Goal: Check status: Check status

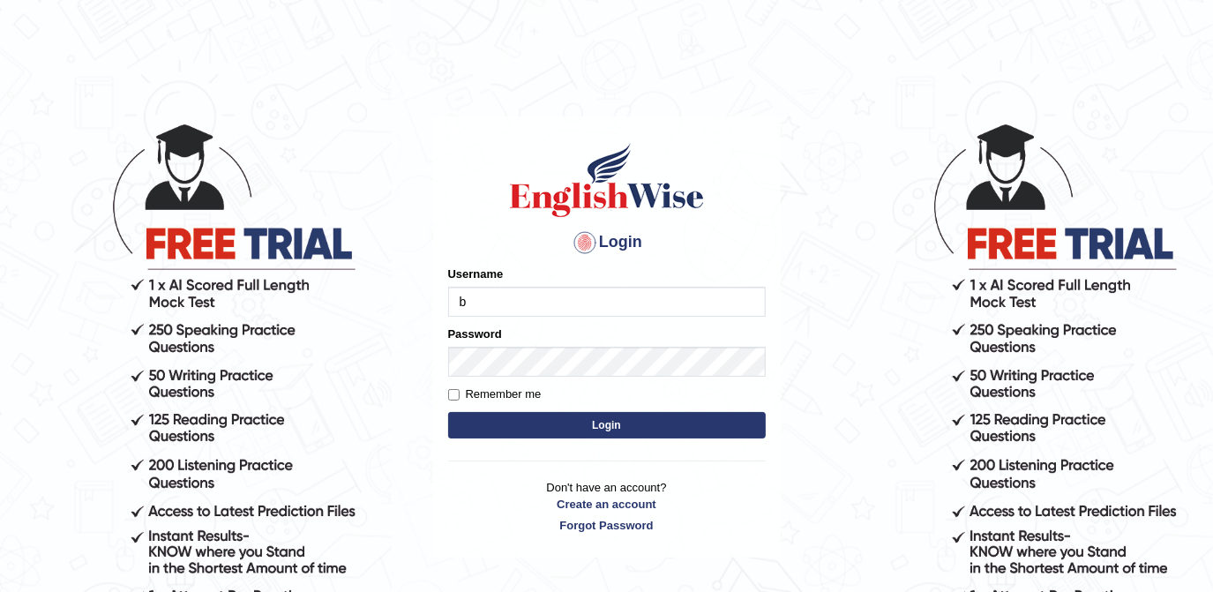
type input "Bracciano"
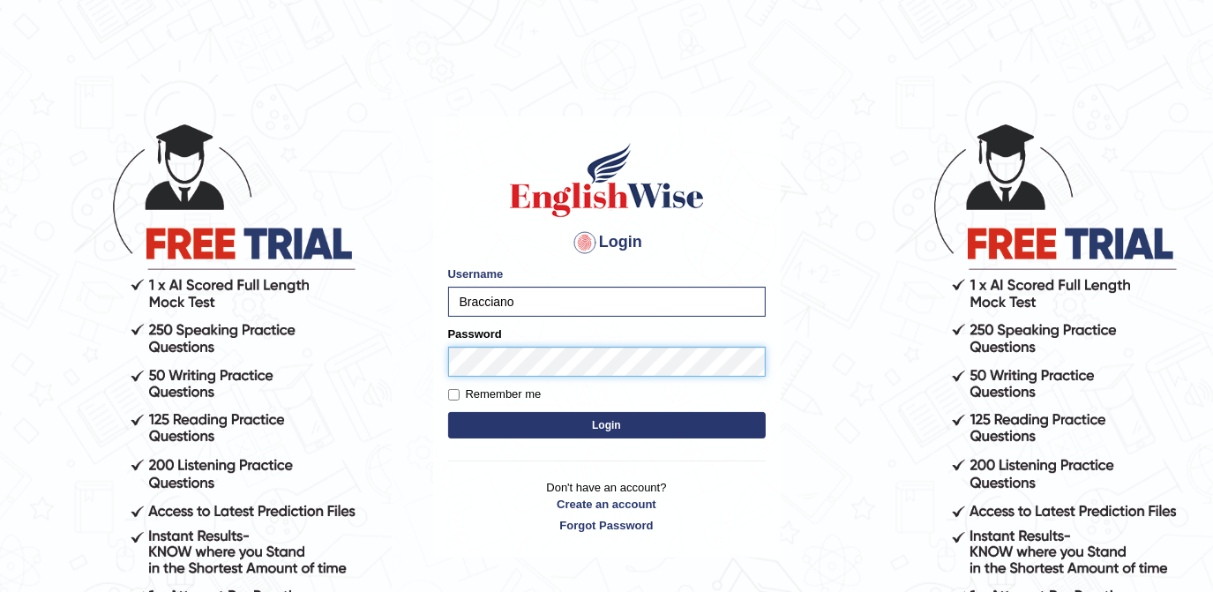
click at [448, 412] on button "Login" at bounding box center [607, 425] width 318 height 26
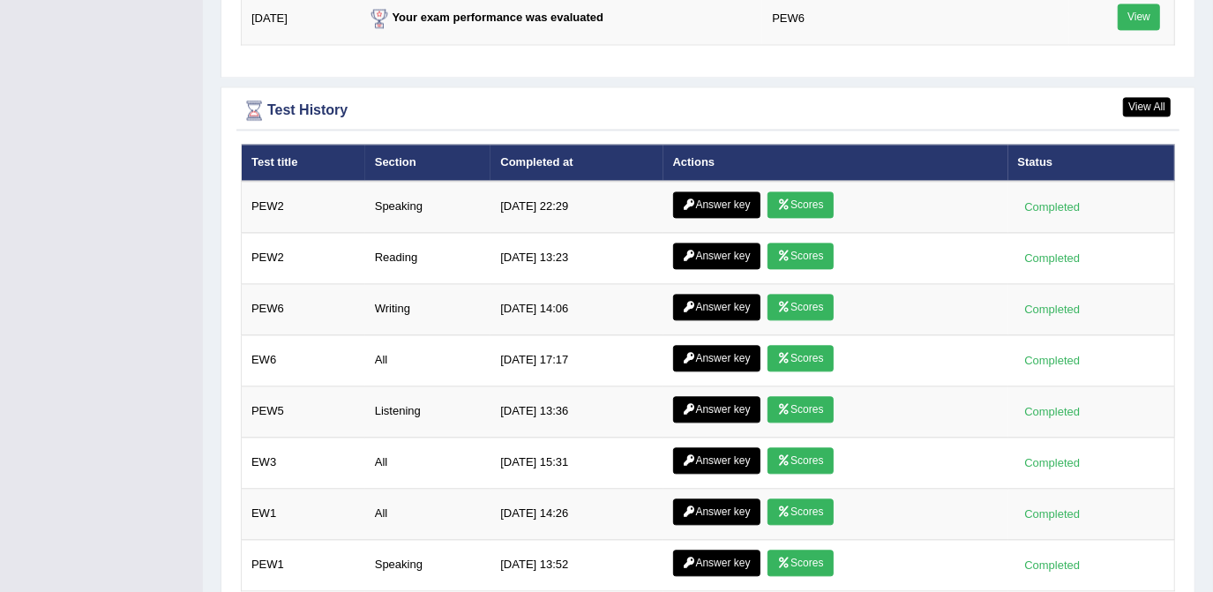
scroll to position [2485, 0]
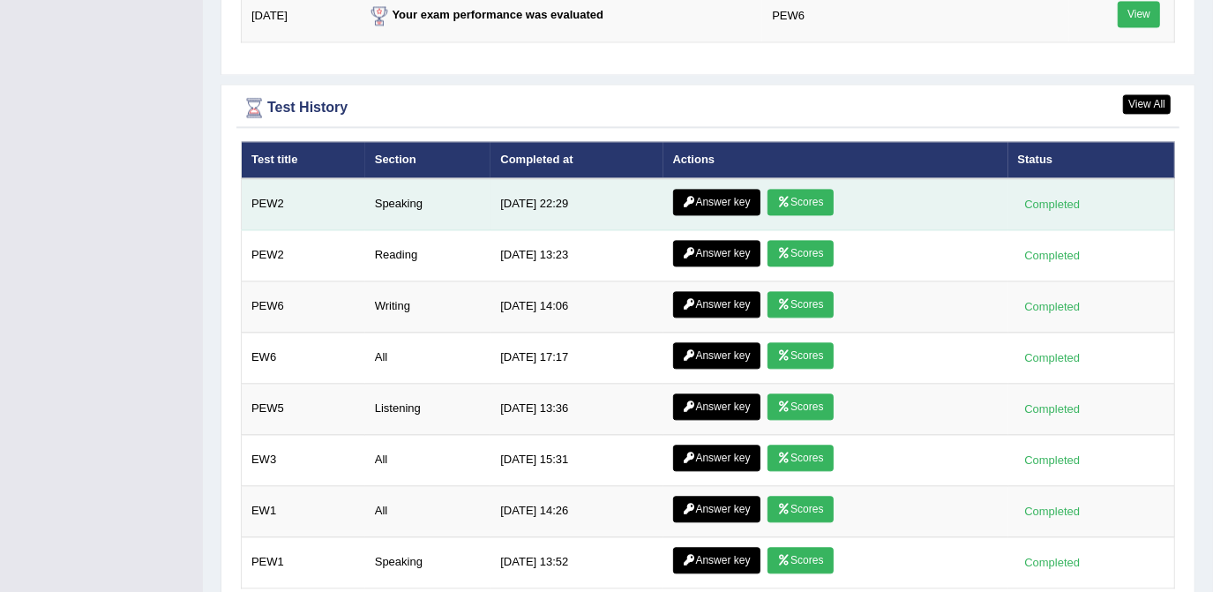
click at [782, 197] on icon at bounding box center [783, 202] width 13 height 11
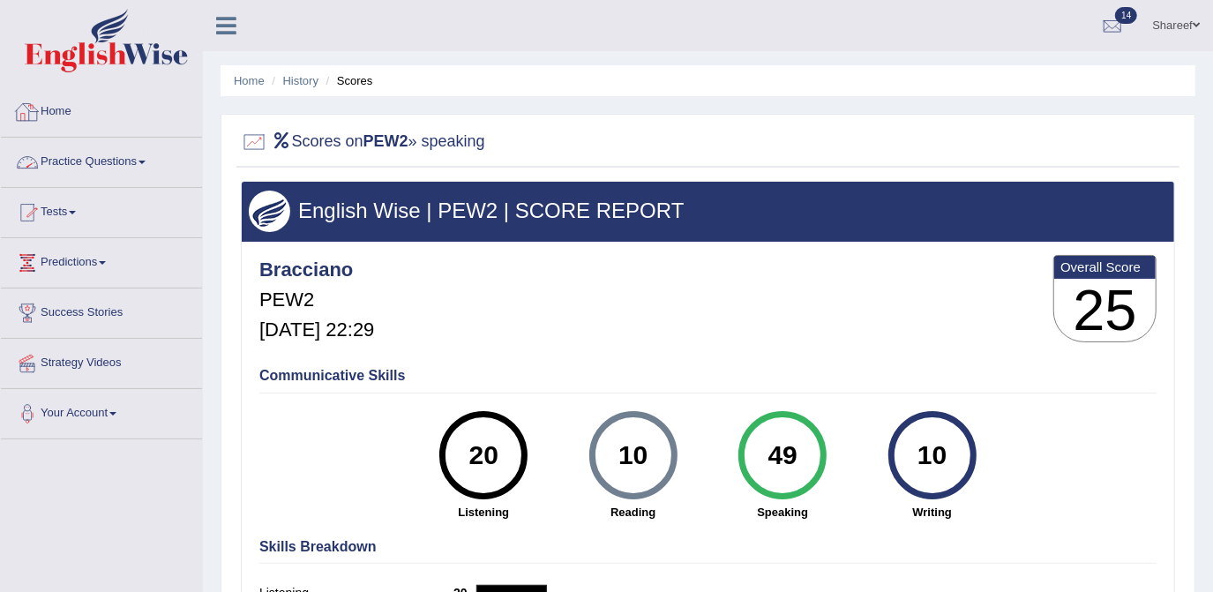
click at [58, 117] on link "Home" at bounding box center [101, 109] width 201 height 44
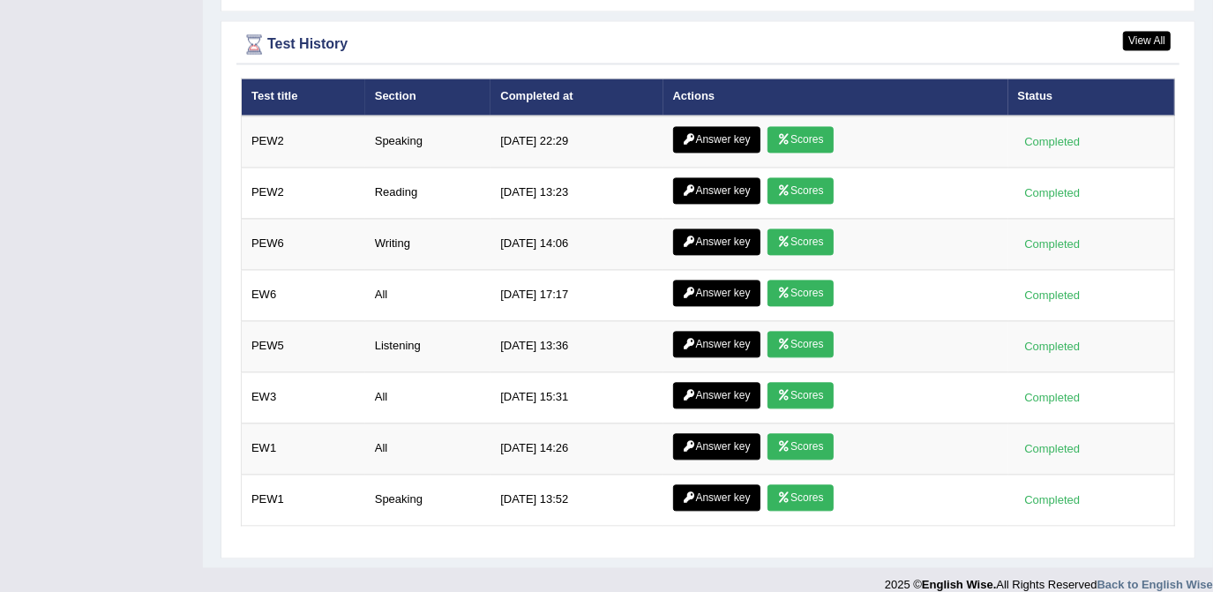
scroll to position [2437, 0]
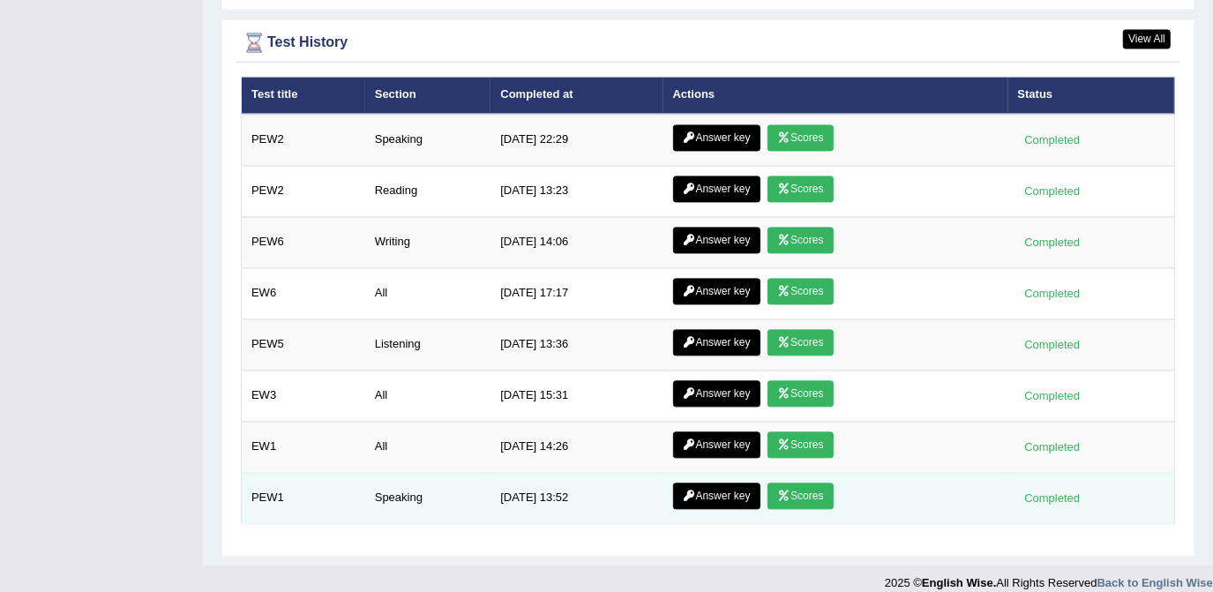
click at [798, 482] on link "Scores" at bounding box center [799, 495] width 65 height 26
